Goal: Transaction & Acquisition: Purchase product/service

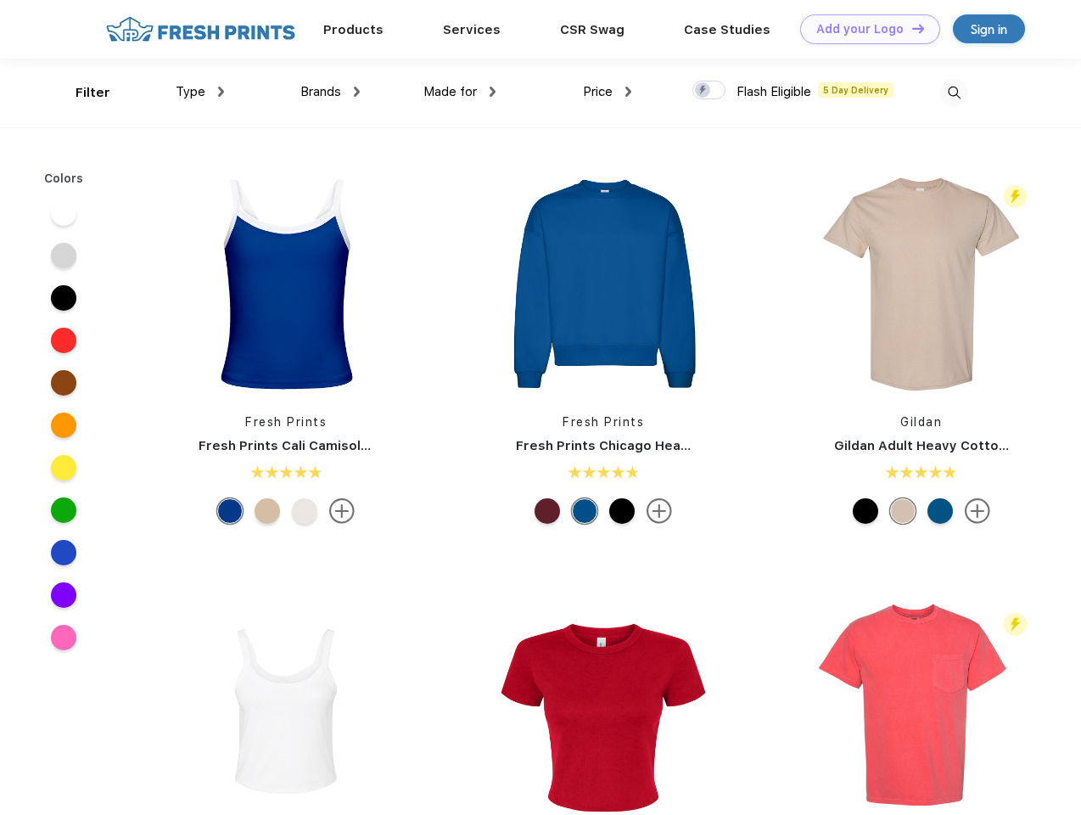
scroll to position [1, 0]
click at [864, 29] on link "Add your Logo Design Tool" at bounding box center [870, 29] width 140 height 30
click at [0, 0] on div "Design Tool" at bounding box center [0, 0] width 0 height 0
click at [911, 28] on link "Add your Logo Design Tool" at bounding box center [870, 29] width 140 height 30
click at [81, 93] on div "Filter" at bounding box center [93, 93] width 35 height 20
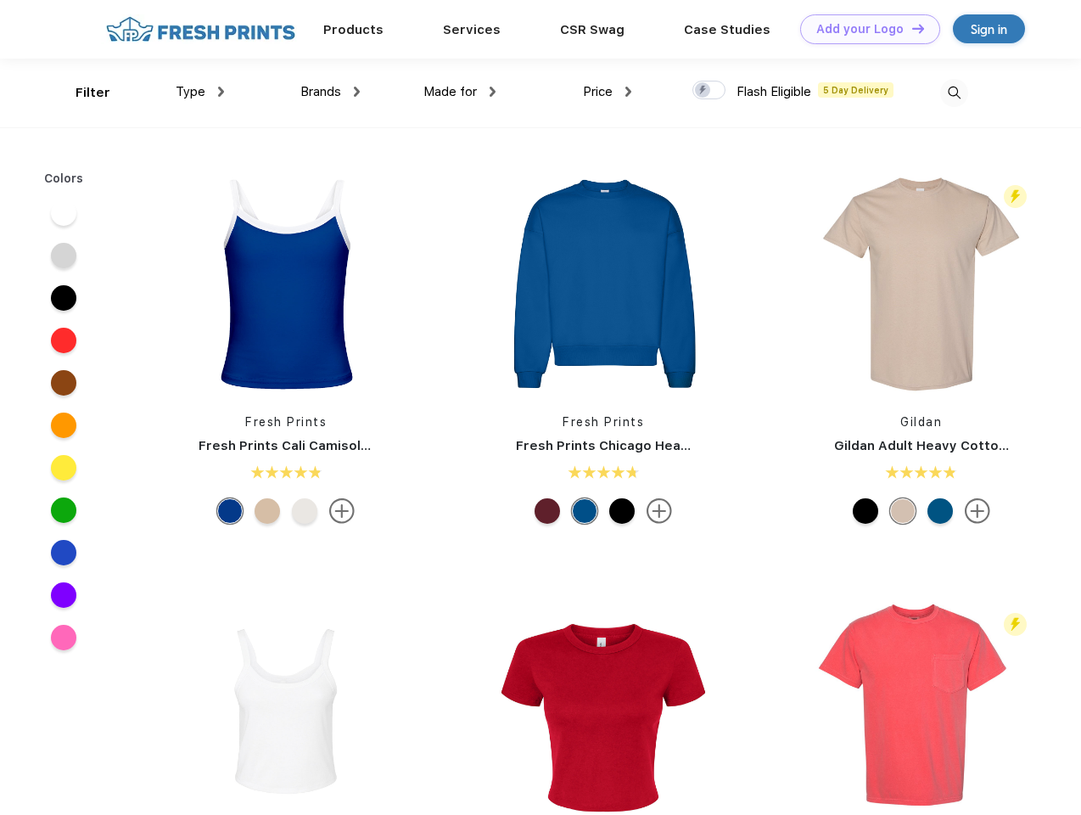
click at [200, 92] on span "Type" at bounding box center [191, 91] width 30 height 15
click at [330, 92] on span "Brands" at bounding box center [320, 91] width 41 height 15
click at [460, 92] on span "Made for" at bounding box center [450, 91] width 53 height 15
click at [608, 92] on span "Price" at bounding box center [598, 91] width 30 height 15
click at [710, 91] on div at bounding box center [709, 90] width 33 height 19
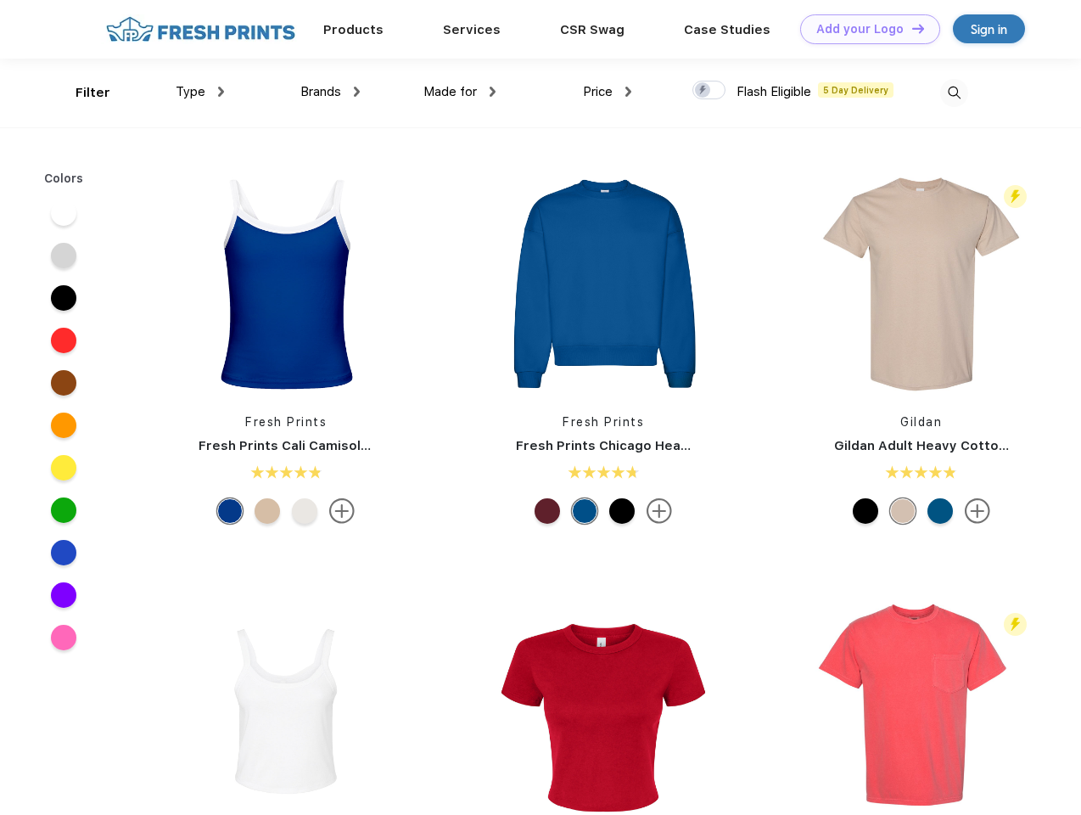
click at [704, 91] on input "checkbox" at bounding box center [698, 85] width 11 height 11
click at [954, 93] on img at bounding box center [954, 93] width 28 height 28
